Goal: Check status: Check status

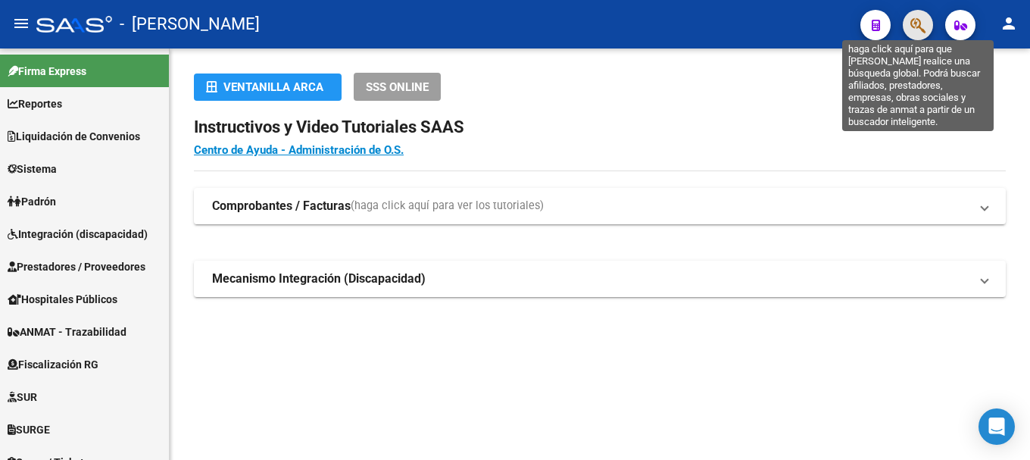
click at [919, 28] on icon "button" at bounding box center [917, 25] width 15 height 17
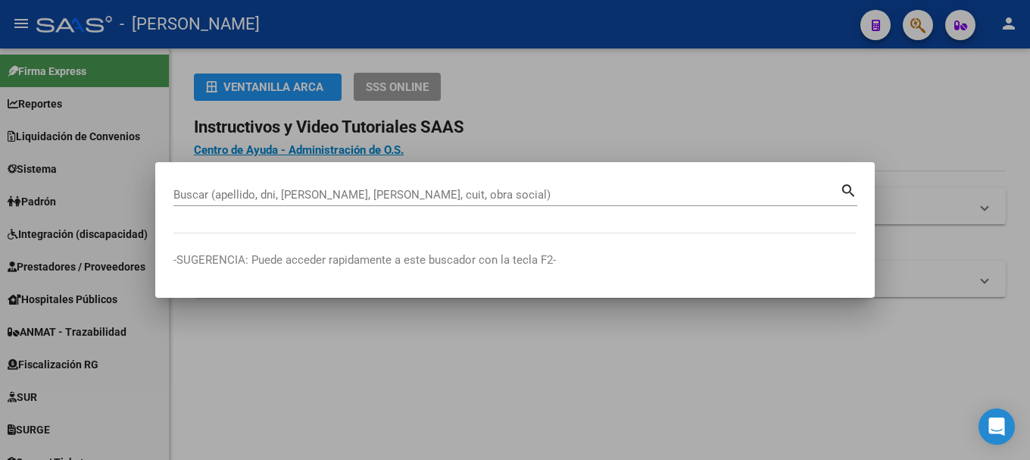
paste input "20169425192"
type input "20169425192"
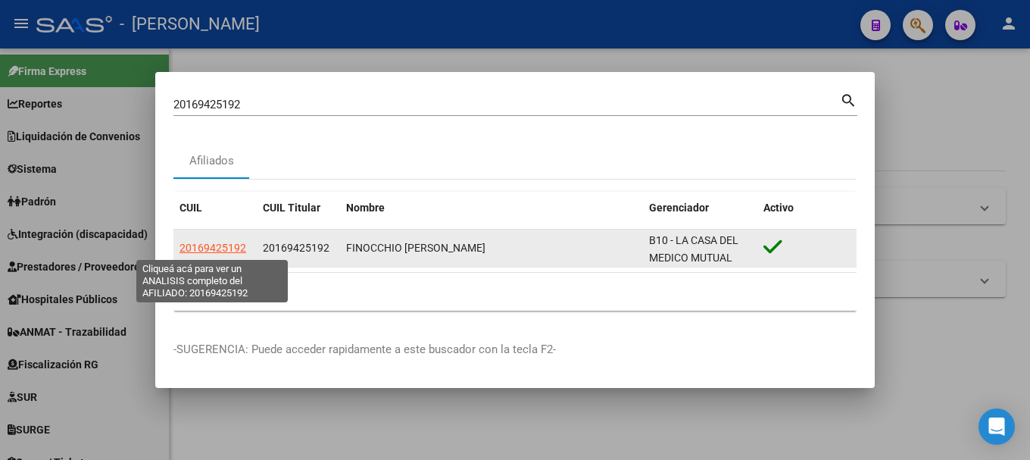
click at [214, 245] on span "20169425192" at bounding box center [212, 248] width 67 height 12
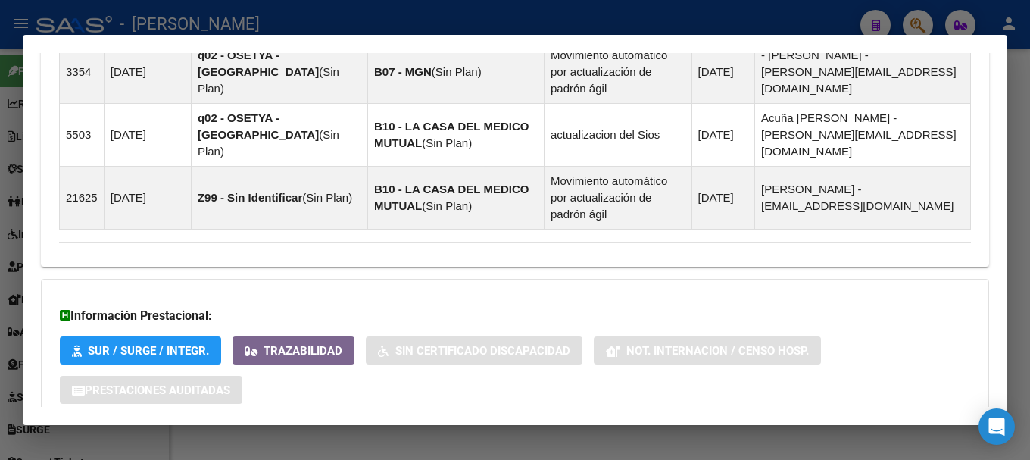
scroll to position [1236, 0]
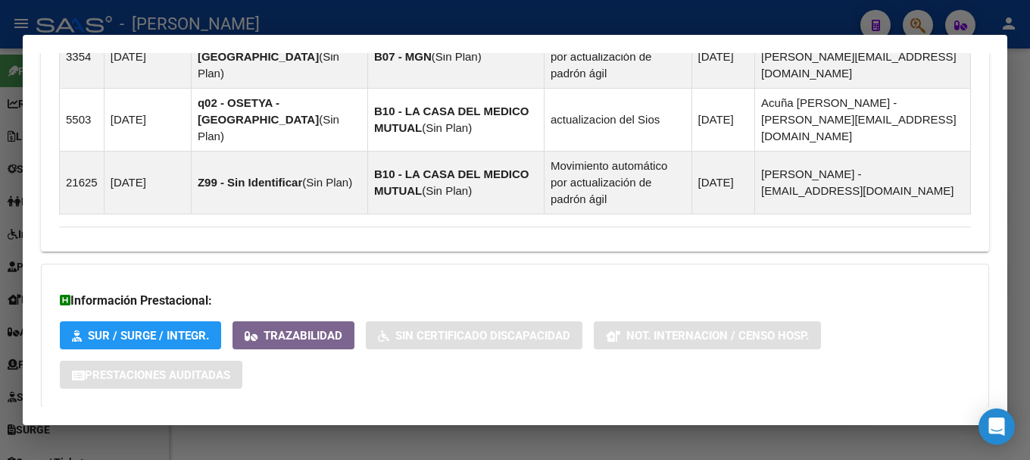
click at [304, 419] on mat-expansion-panel-header "Aportes y Contribuciones del Afiliado: 20169425192" at bounding box center [515, 437] width 948 height 36
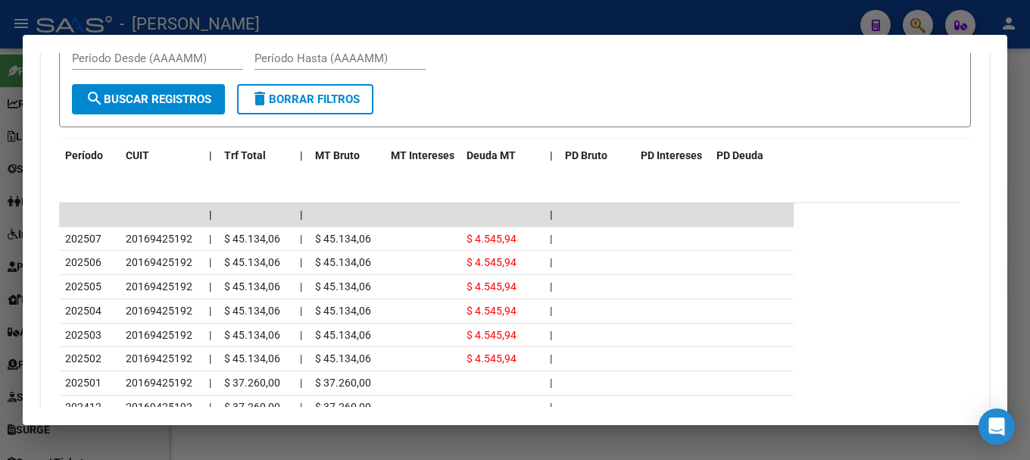
scroll to position [1842, 0]
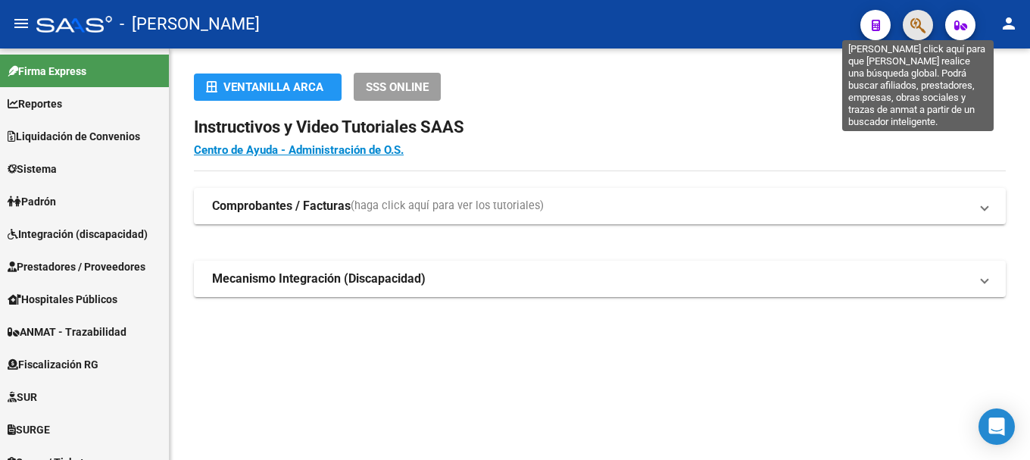
click at [912, 32] on icon "button" at bounding box center [917, 25] width 15 height 17
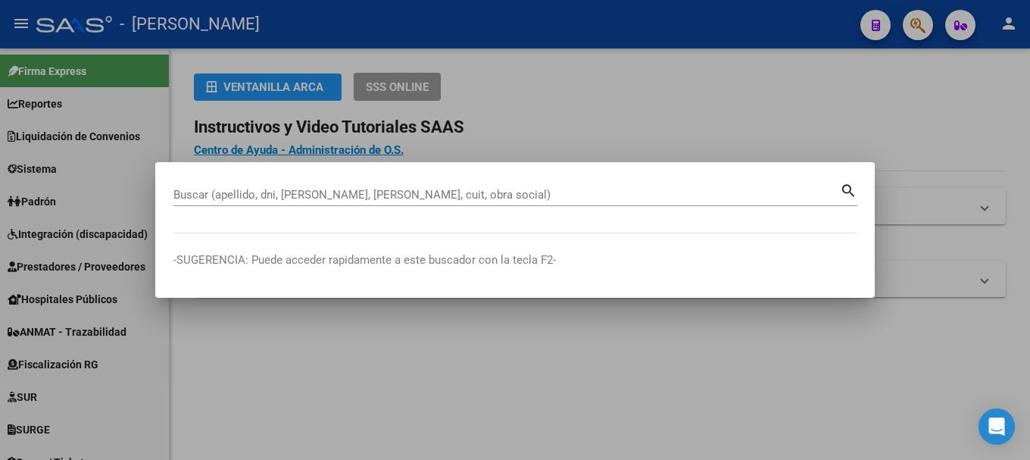
paste input "20304758601"
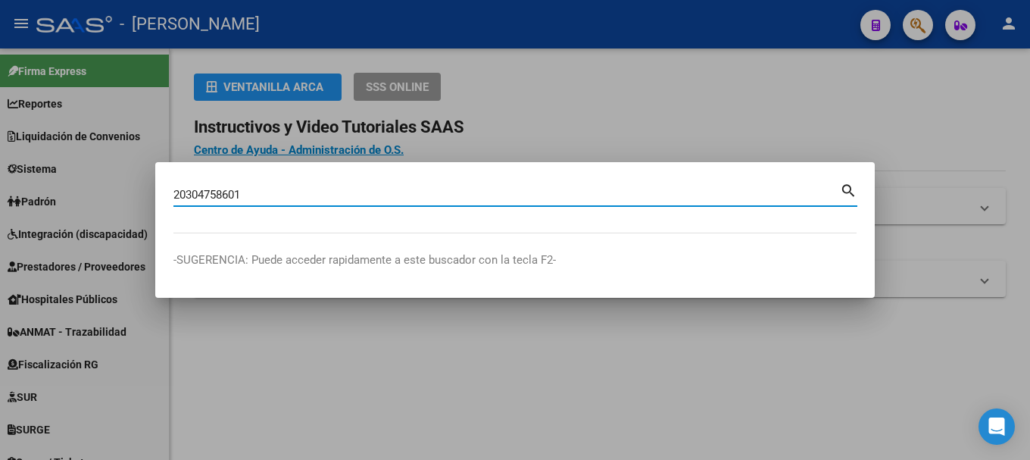
type input "20304758601"
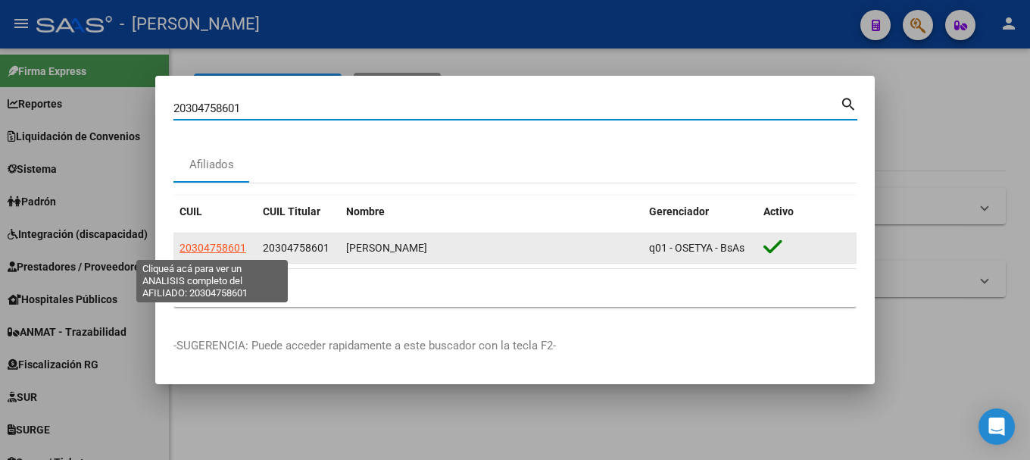
click at [223, 245] on span "20304758601" at bounding box center [212, 248] width 67 height 12
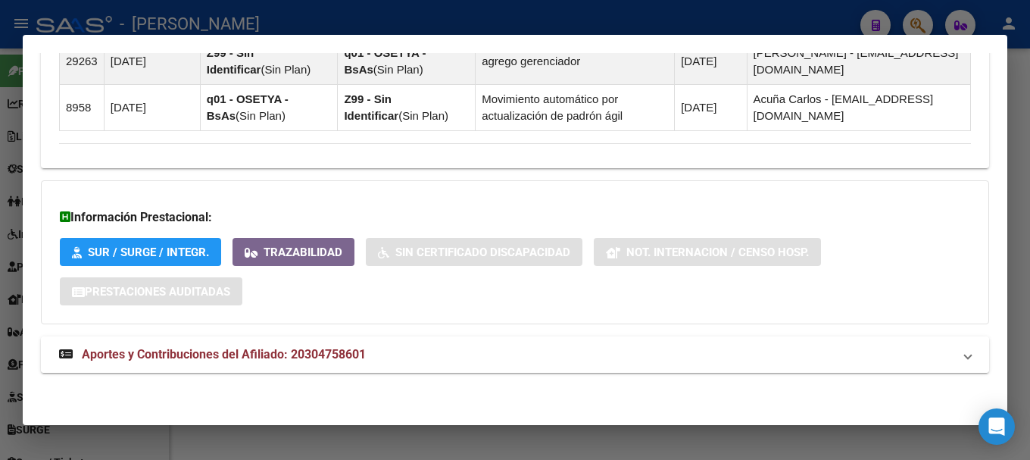
drag, startPoint x: 392, startPoint y: 358, endPoint x: 512, endPoint y: 338, distance: 121.2
click at [393, 358] on mat-panel-title "Aportes y Contribuciones del Afiliado: 20304758601" at bounding box center [505, 354] width 893 height 18
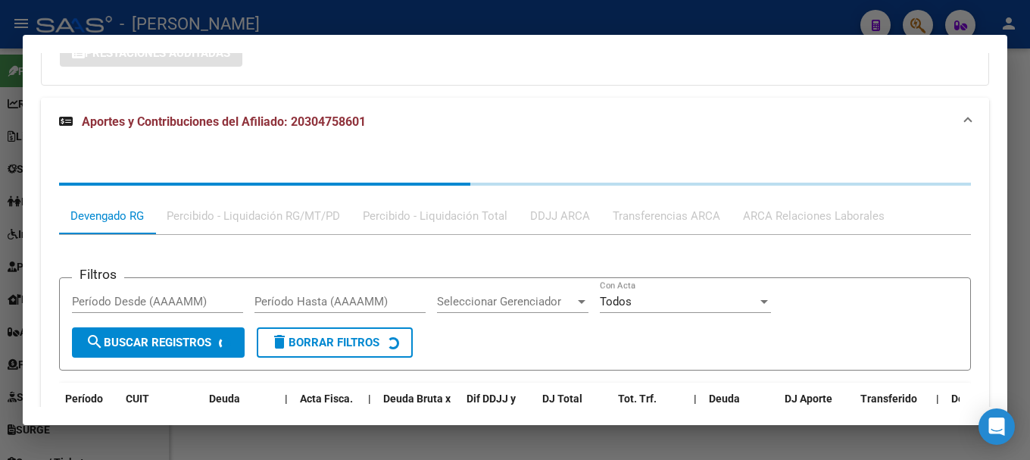
scroll to position [1375, 0]
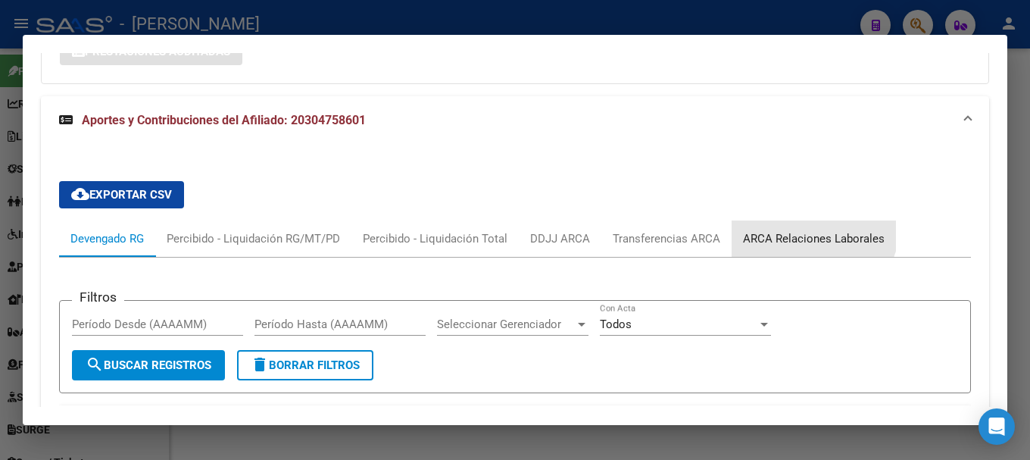
click at [804, 225] on div "ARCA Relaciones Laborales" at bounding box center [813, 238] width 164 height 36
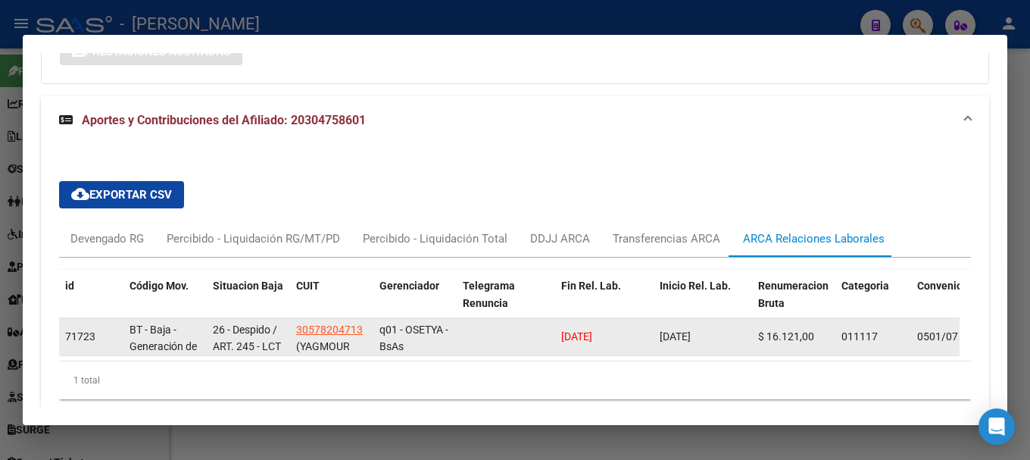
drag, startPoint x: 636, startPoint y: 333, endPoint x: 522, endPoint y: 345, distance: 115.0
click at [522, 345] on div "71723 BT - Baja - Generación de Clave 26 - Despido / ART. 245 - LCT 30578204713…" at bounding box center [999, 337] width 1881 height 38
copy span "23/07/2025"
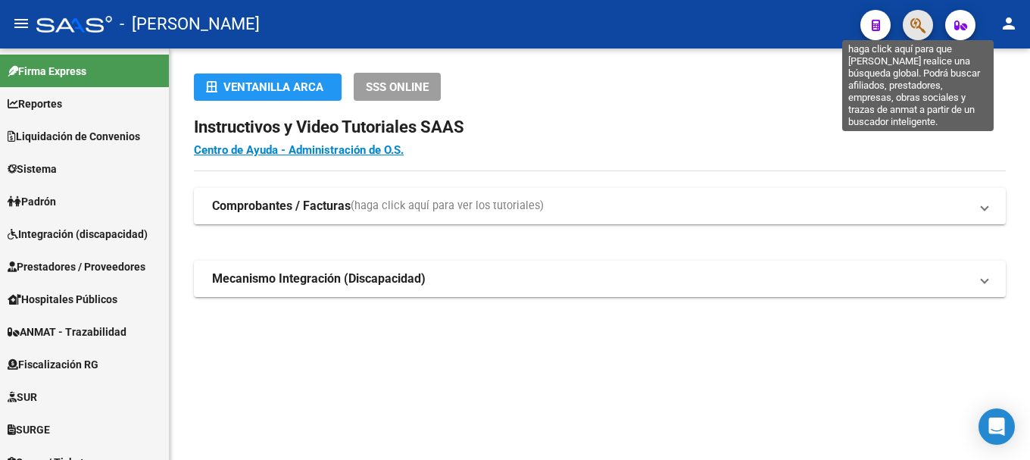
click at [913, 34] on icon "button" at bounding box center [917, 25] width 15 height 17
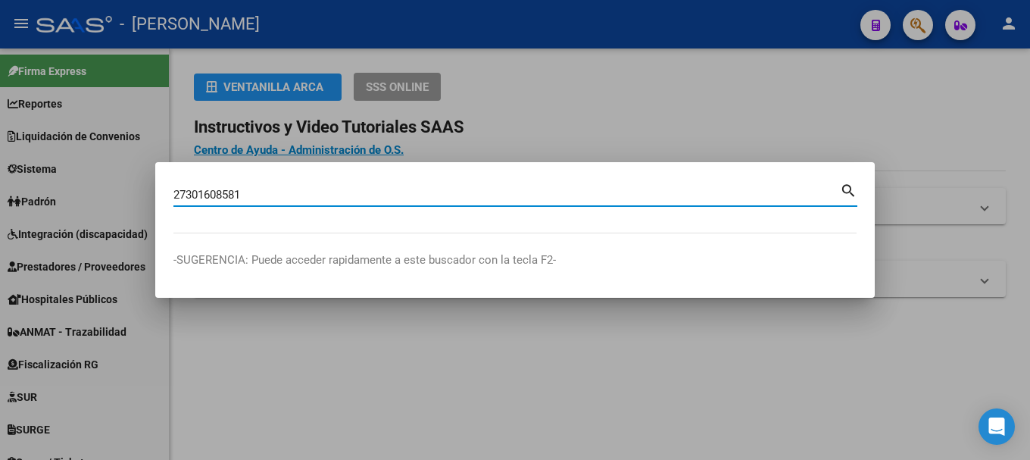
type input "27301608581"
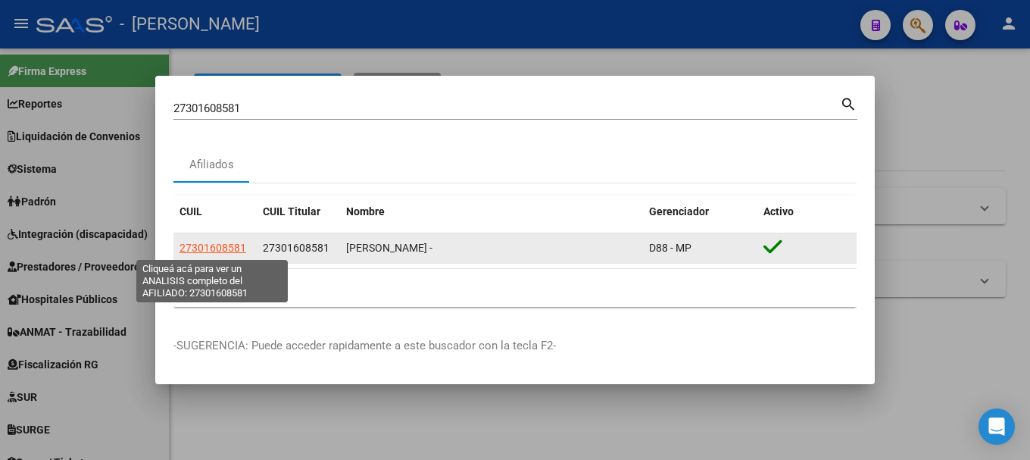
click at [222, 250] on span "27301608581" at bounding box center [212, 248] width 67 height 12
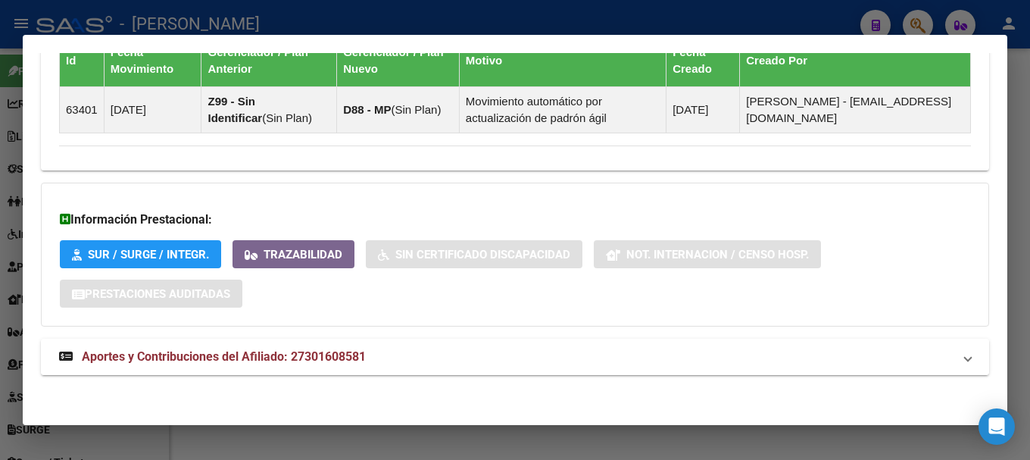
scroll to position [1068, 0]
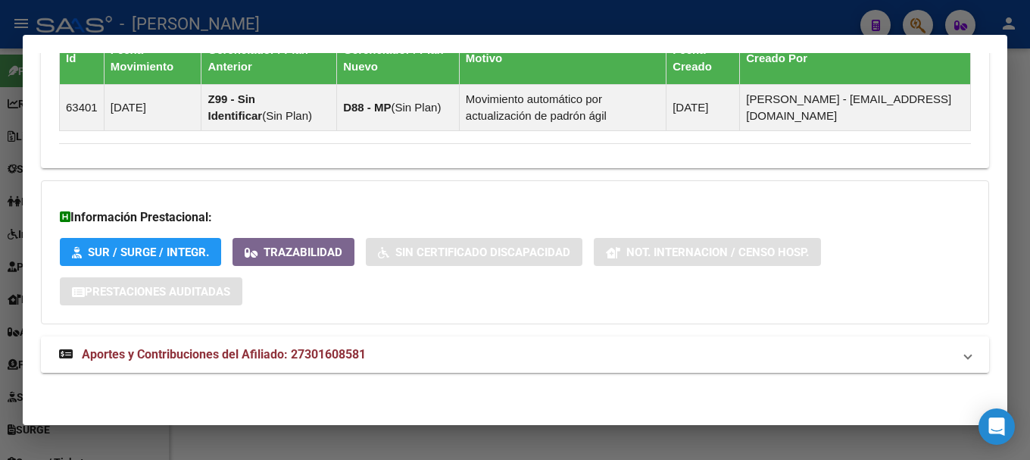
click at [435, 360] on mat-panel-title "Aportes y Contribuciones del Afiliado: 27301608581" at bounding box center [505, 354] width 893 height 18
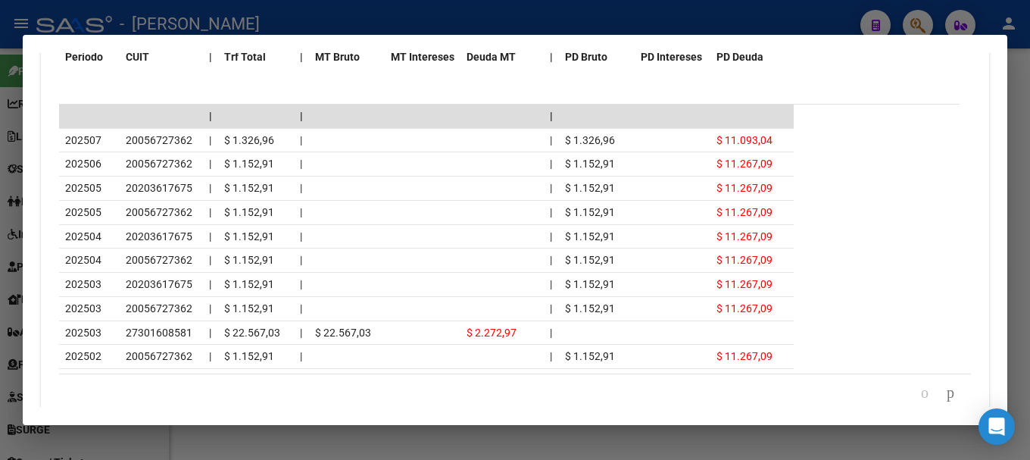
scroll to position [1521, 0]
